Goal: Task Accomplishment & Management: Complete application form

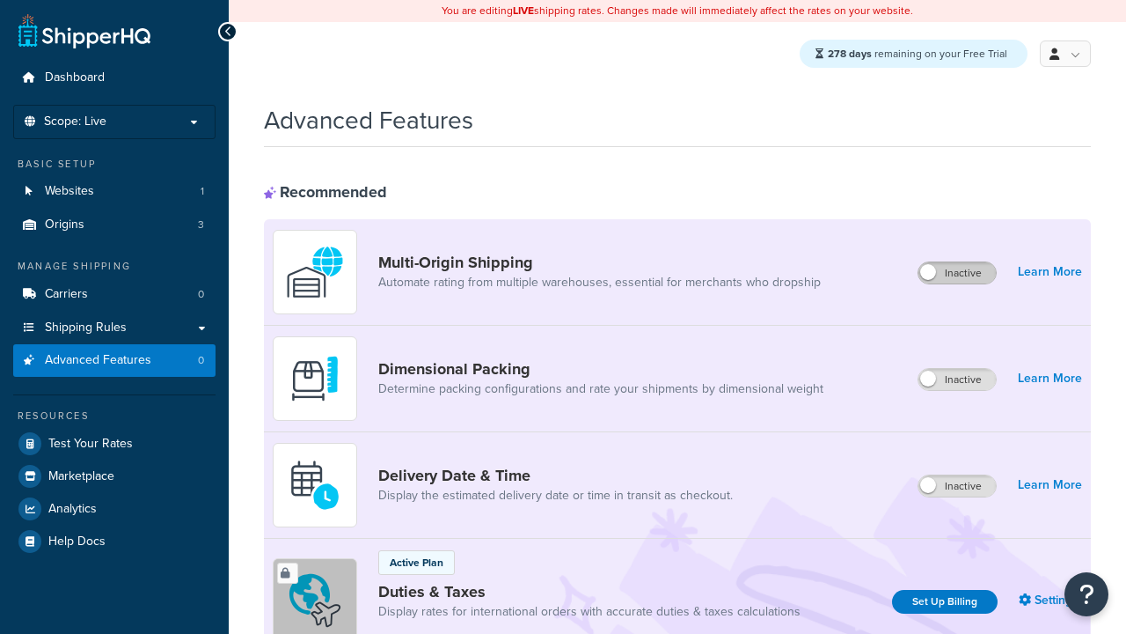
click at [958, 274] on label "Inactive" at bounding box center [957, 272] width 77 height 21
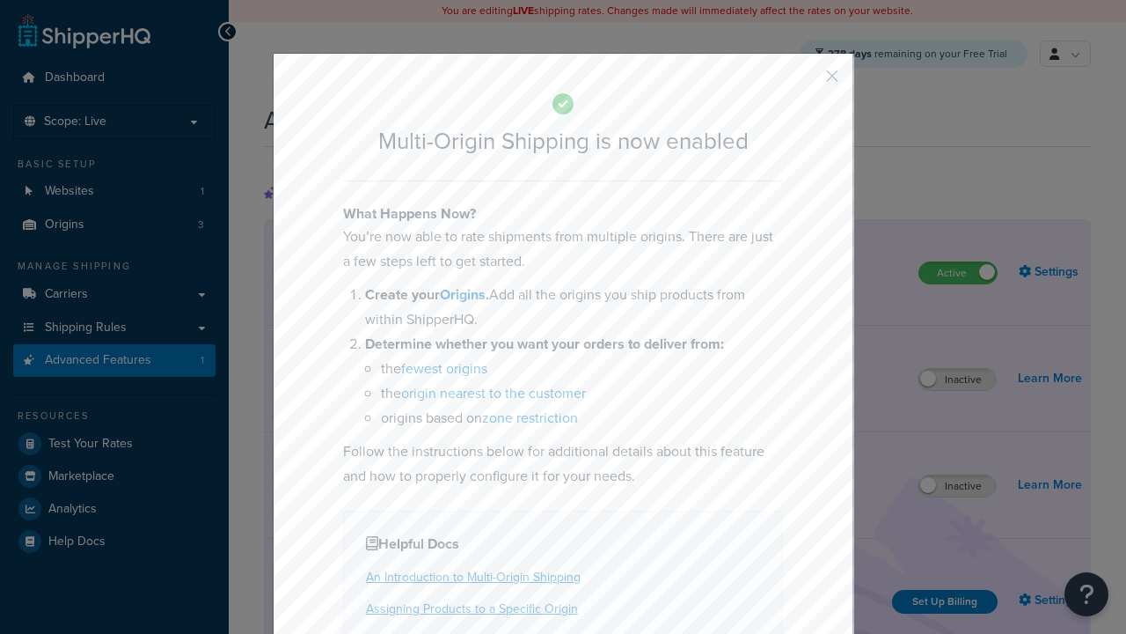
click at [806, 82] on button "button" at bounding box center [806, 82] width 4 height 4
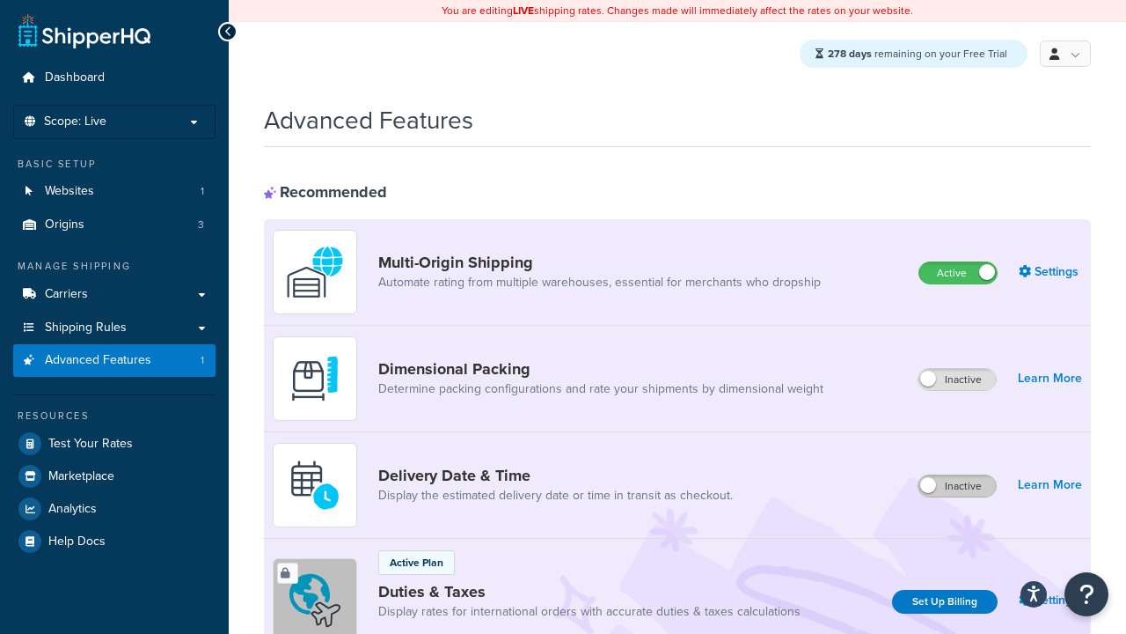
click at [958, 487] on label "Inactive" at bounding box center [957, 485] width 77 height 21
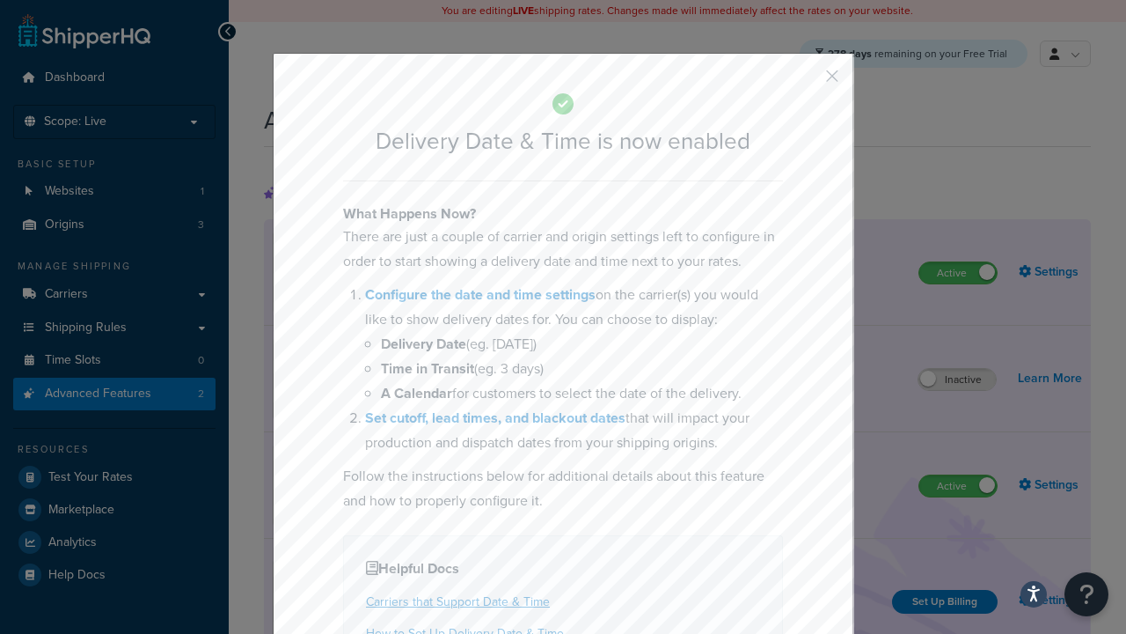
click at [806, 82] on button "button" at bounding box center [806, 82] width 4 height 4
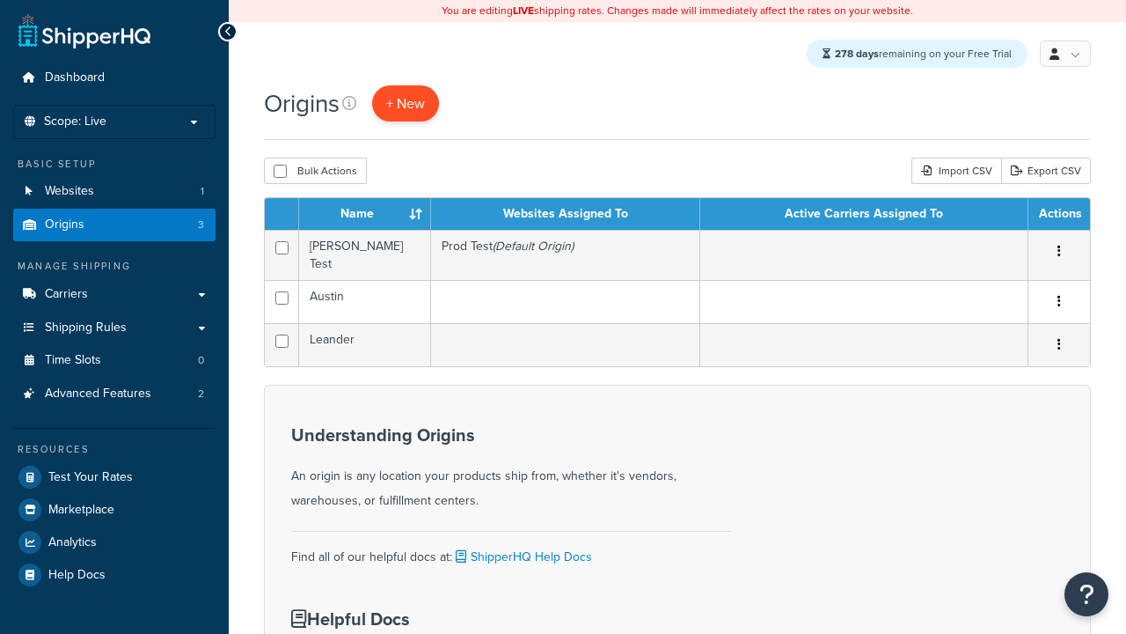
click at [407, 104] on span "+ New" at bounding box center [405, 103] width 39 height 20
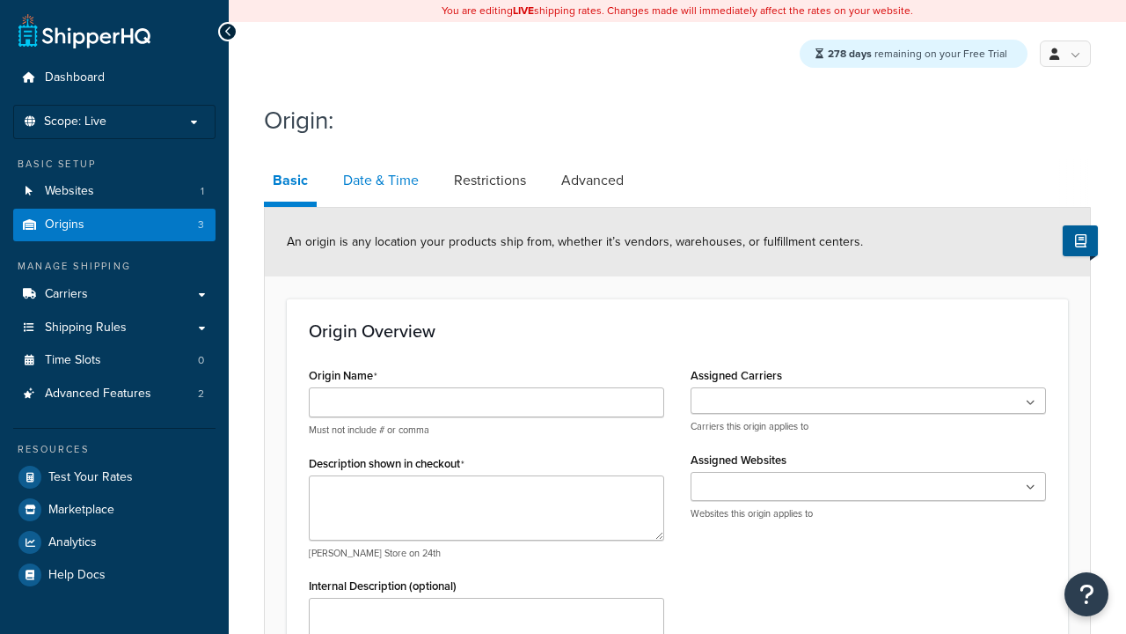
click at [380, 181] on link "Date & Time" at bounding box center [380, 180] width 93 height 42
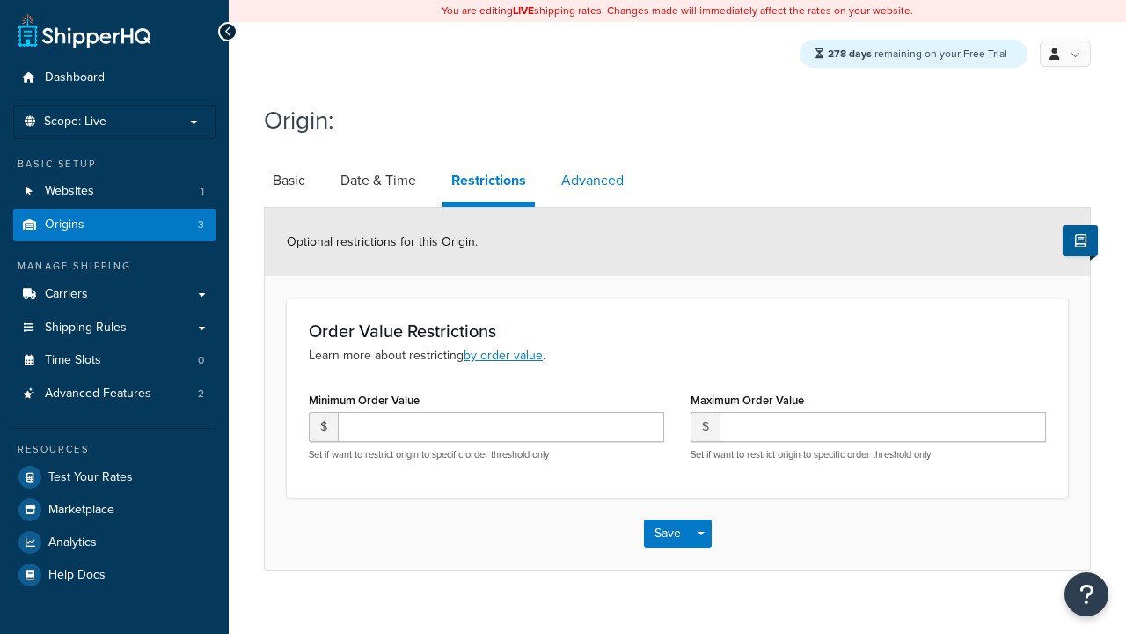
click at [593, 181] on link "Advanced" at bounding box center [593, 180] width 80 height 42
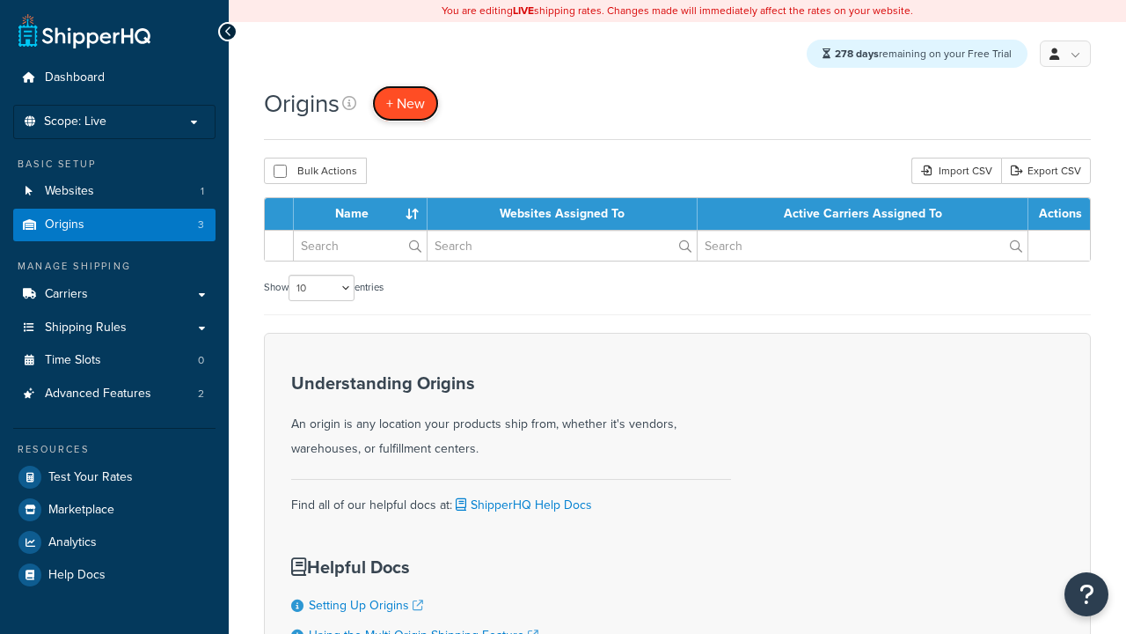
click at [407, 104] on span "+ New" at bounding box center [405, 103] width 39 height 20
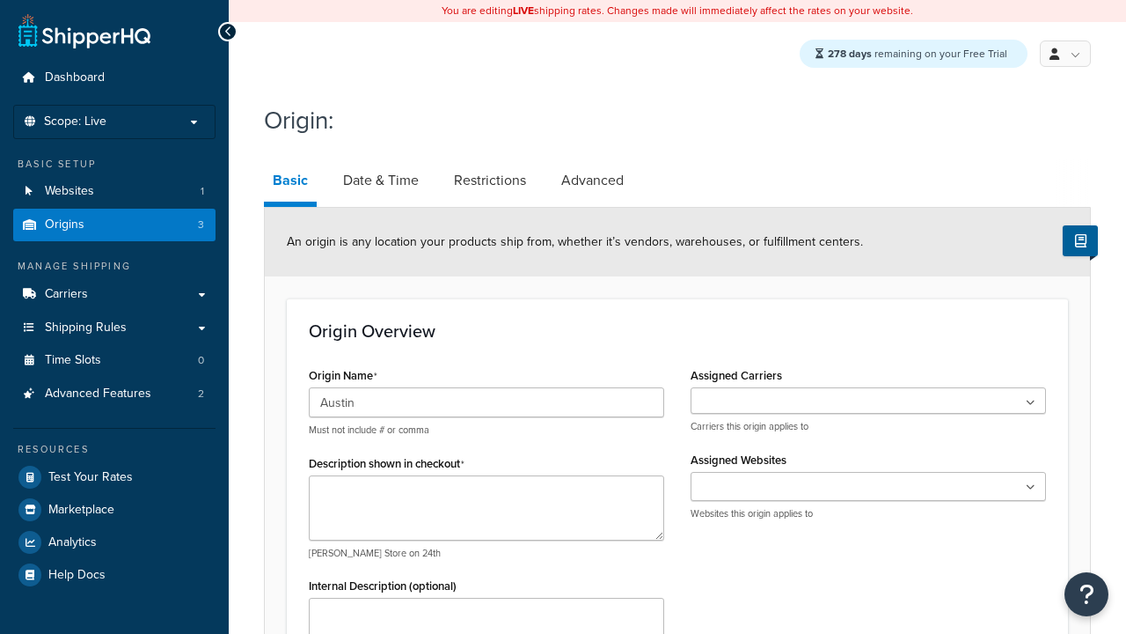
type input "Austin"
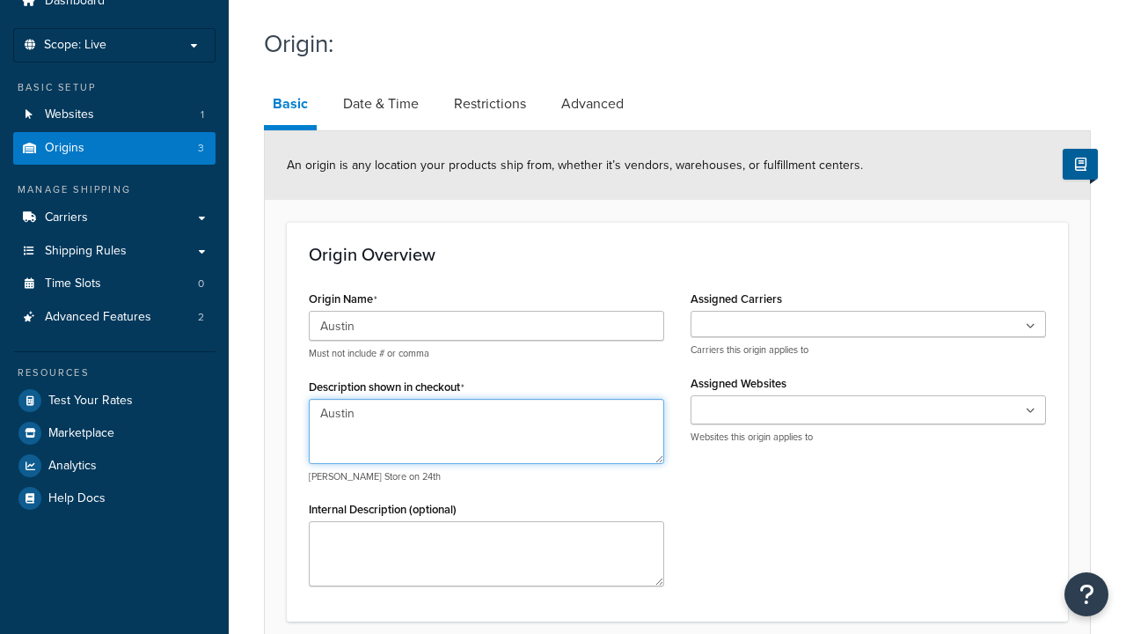
type textarea "Austin"
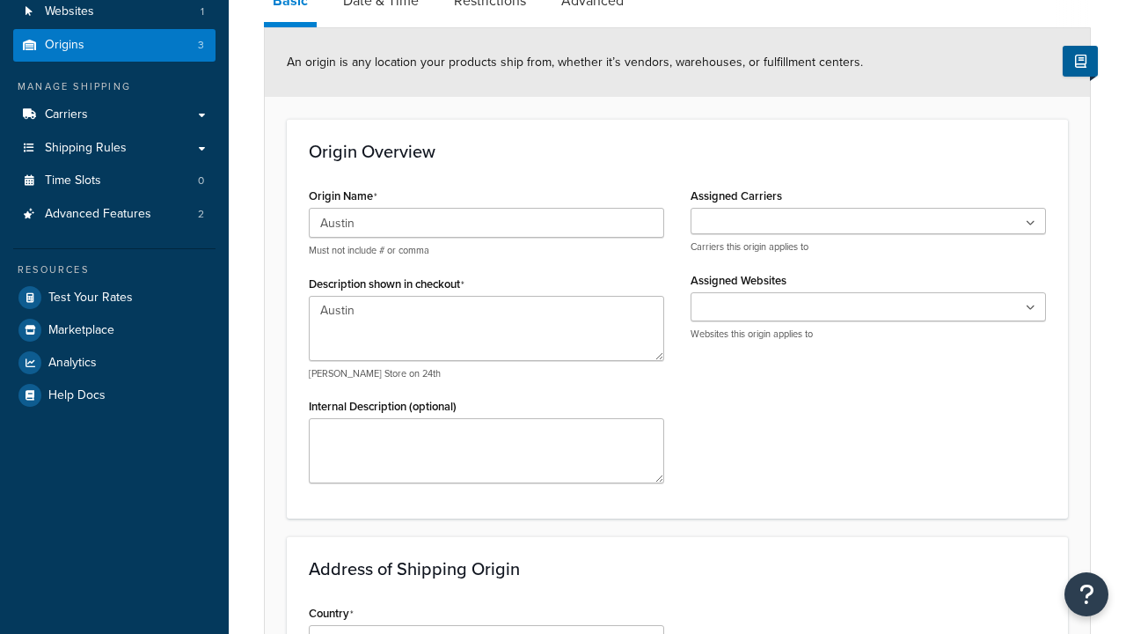
type input "Test Street"
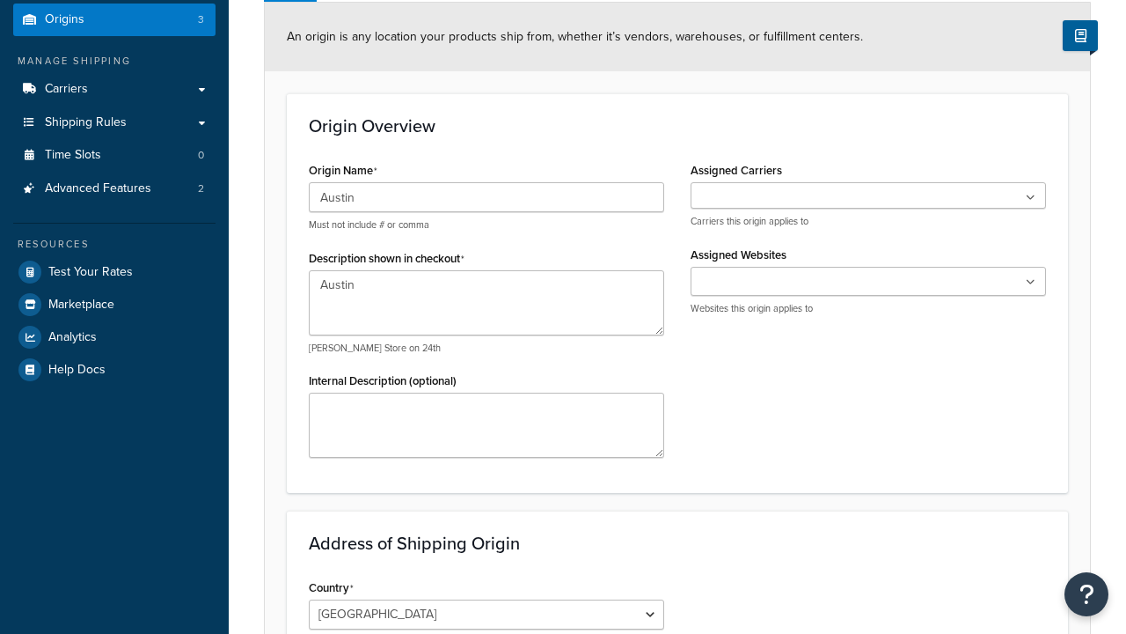
type input "Austin"
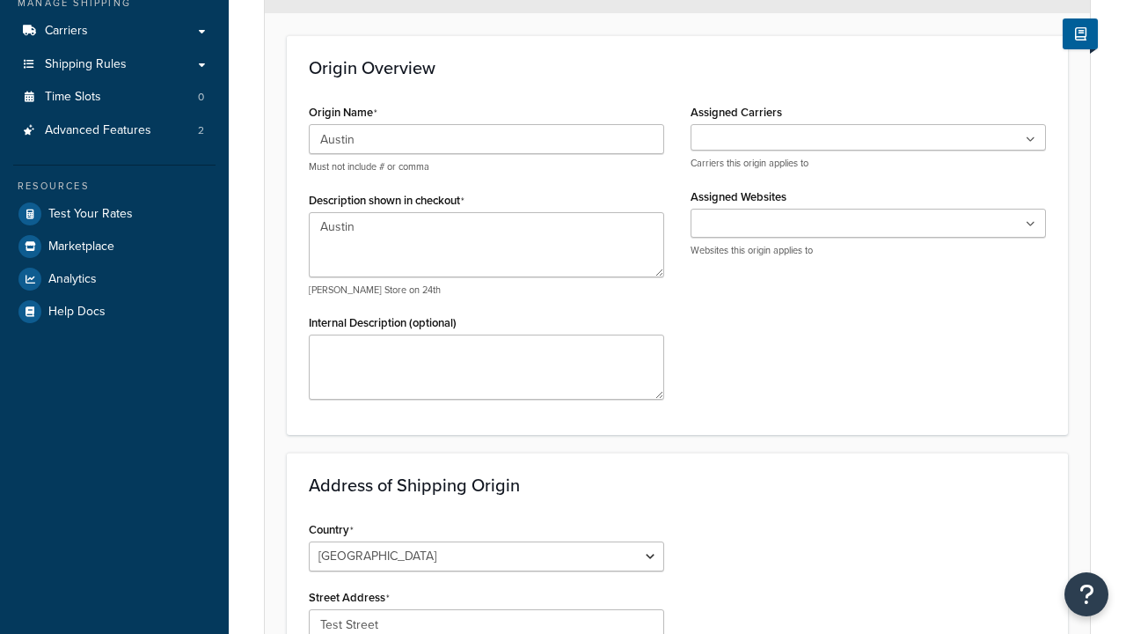
select select "43"
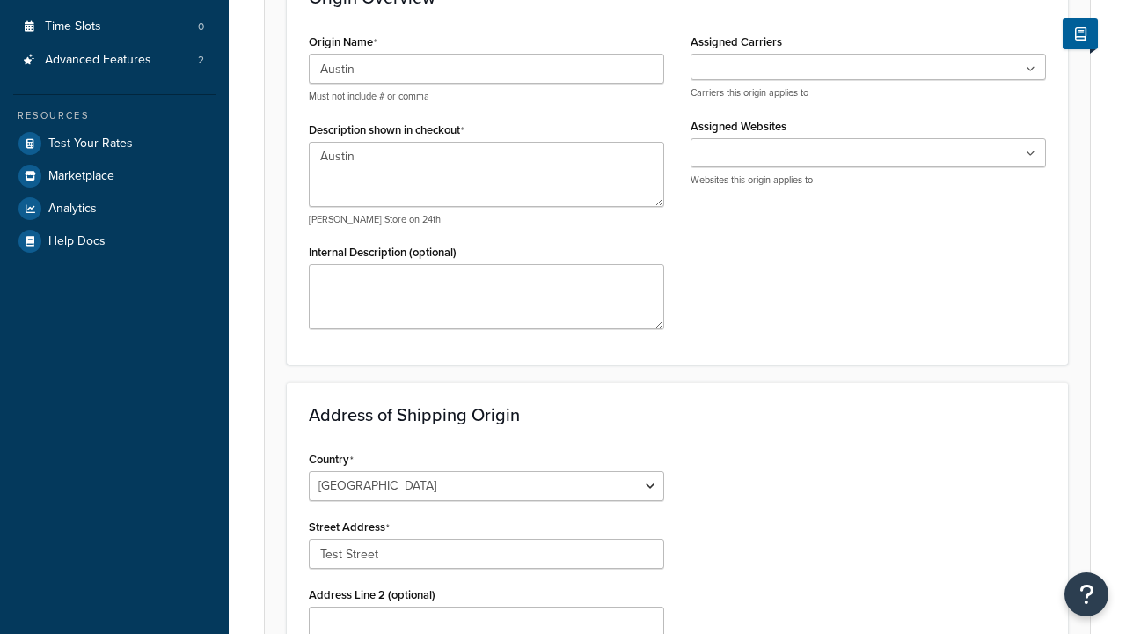
type input "Austin"
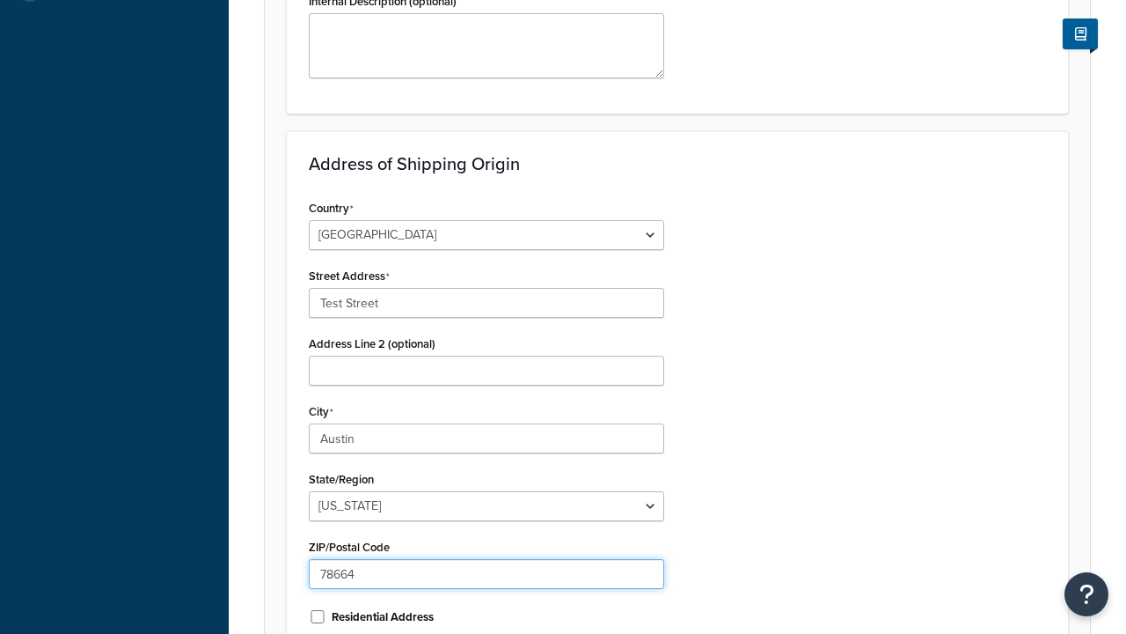
type input "78664"
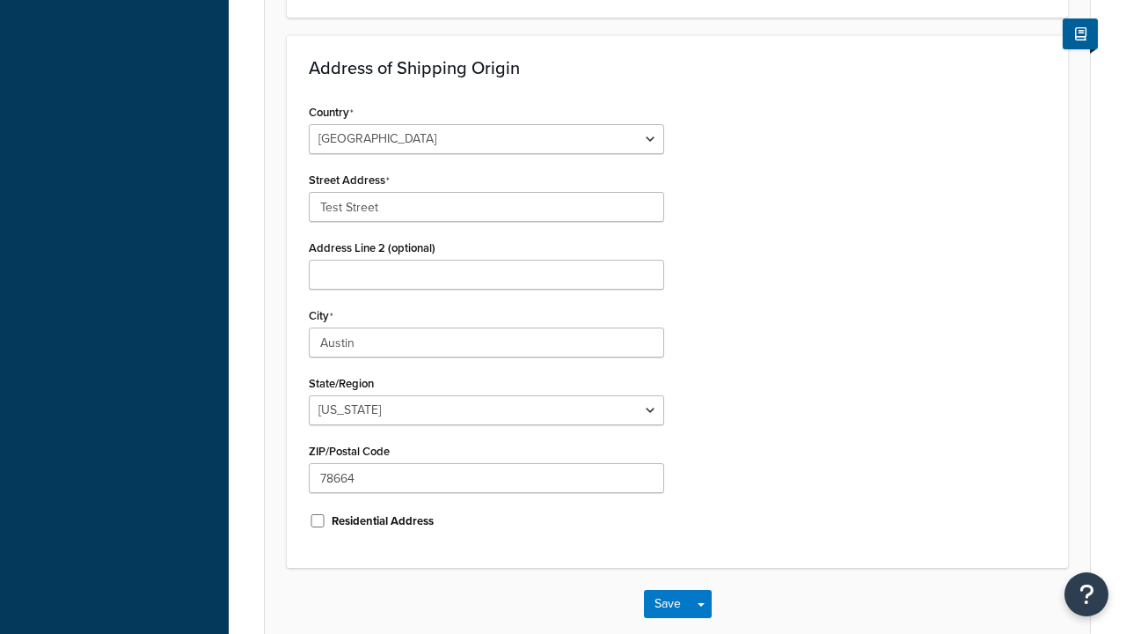
scroll to position [0, 0]
